Goal: Task Accomplishment & Management: Complete application form

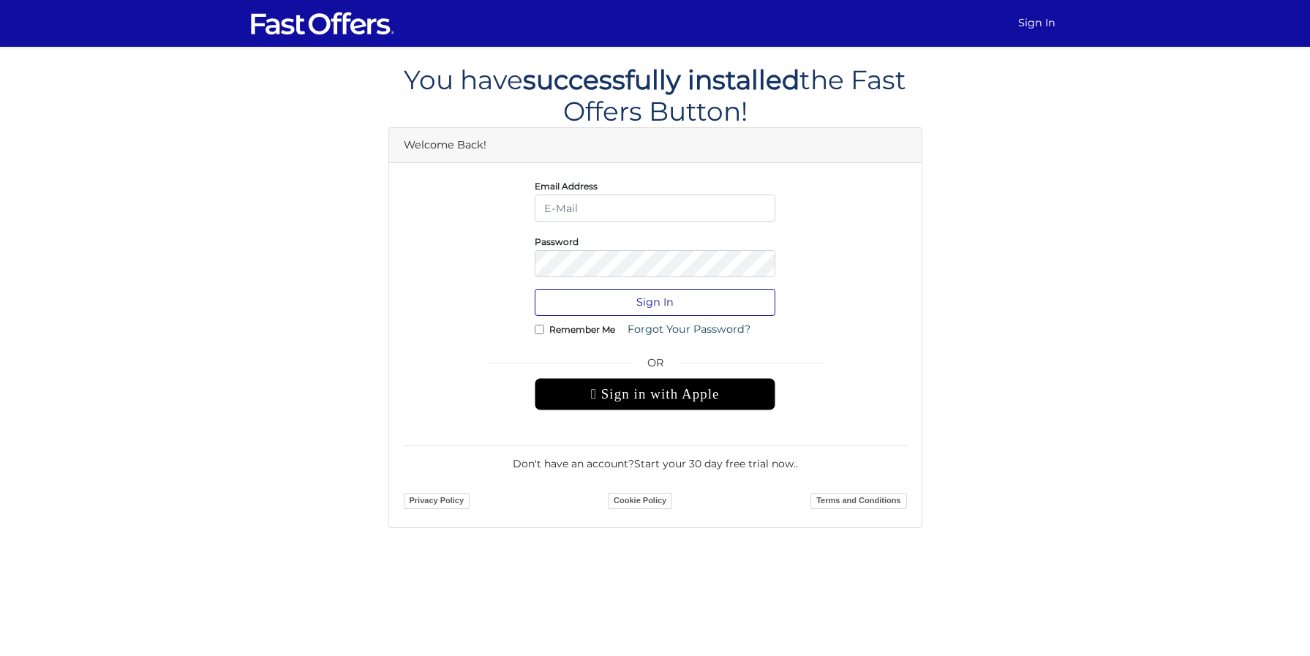
type input "[PERSON_NAME][EMAIL_ADDRESS][DOMAIN_NAME]"
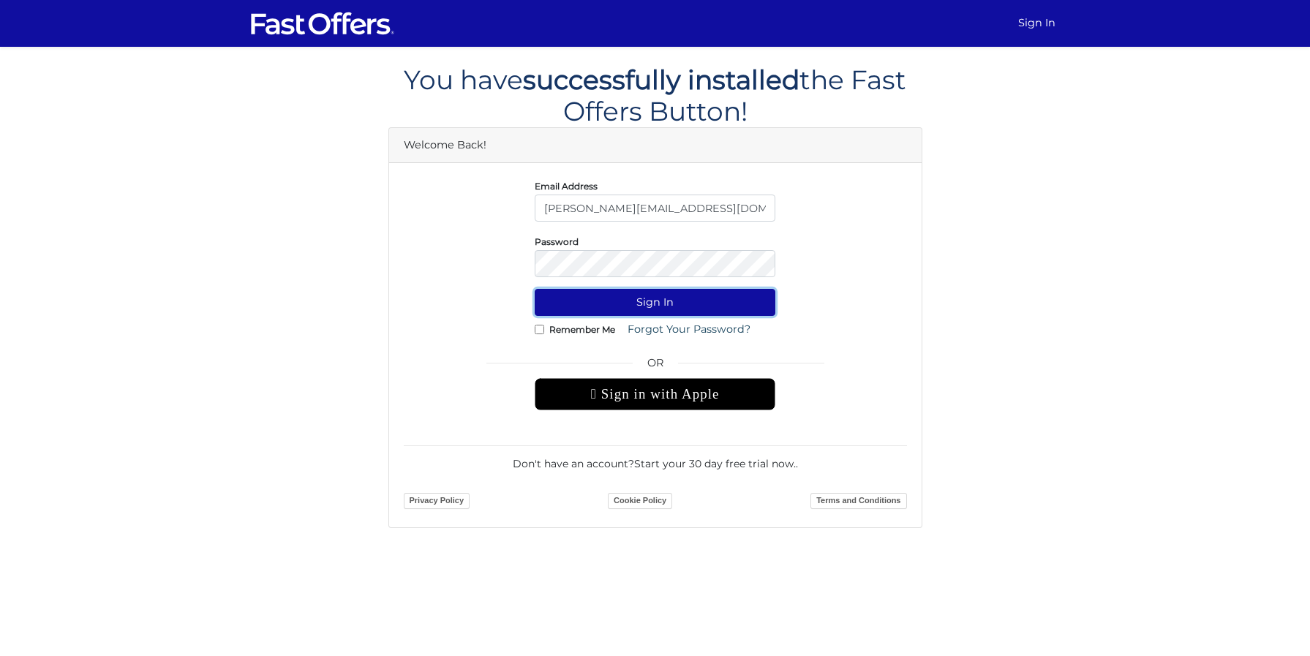
click at [661, 309] on button "Sign In" at bounding box center [655, 302] width 241 height 27
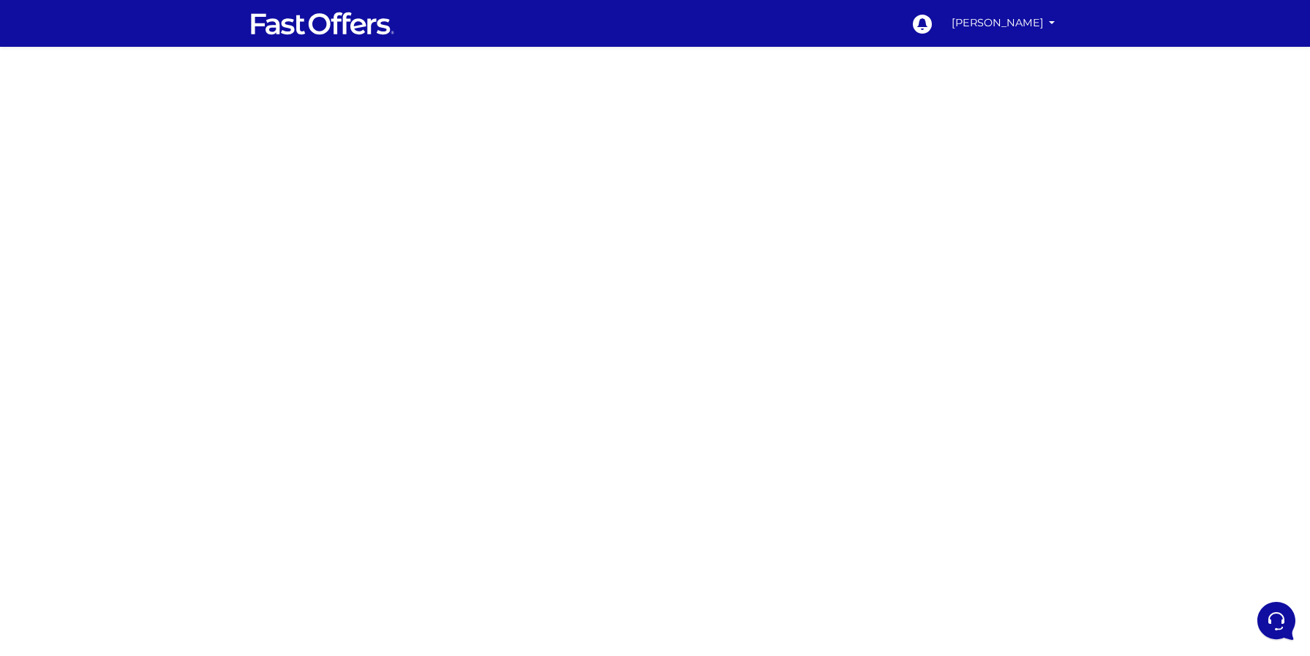
click at [826, 338] on div at bounding box center [655, 430] width 1310 height 732
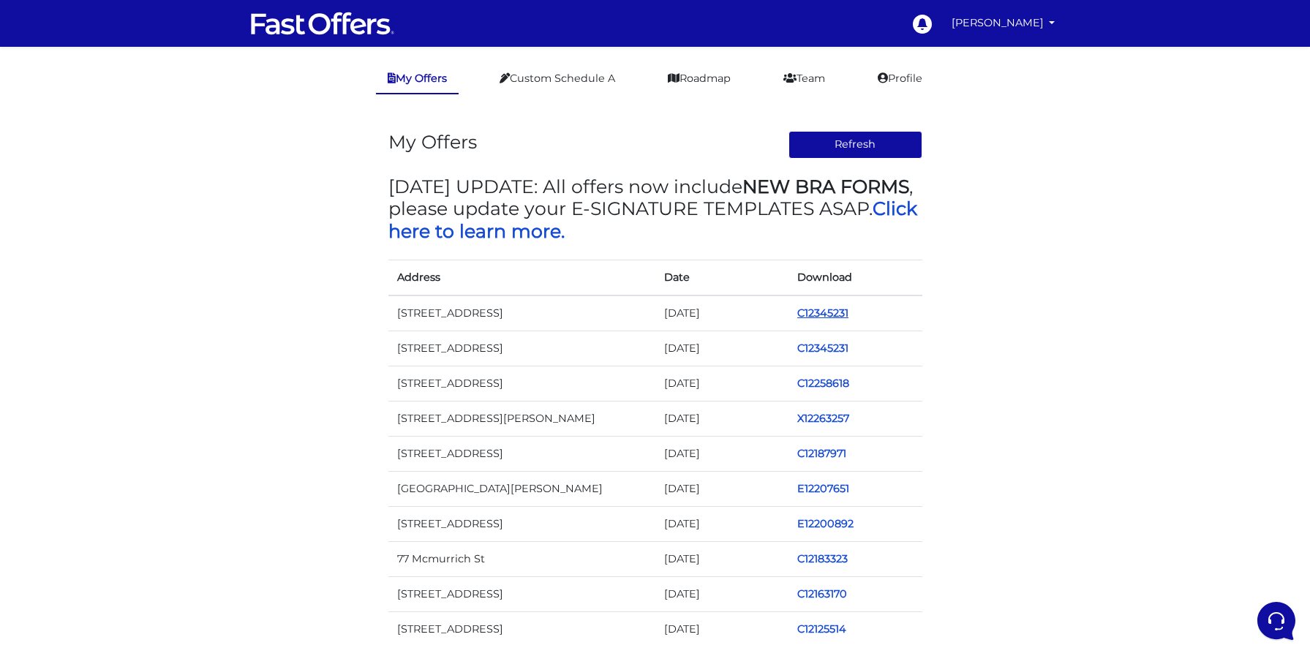
click at [832, 309] on link "C12345231" at bounding box center [823, 313] width 51 height 13
